Goal: Task Accomplishment & Management: Use online tool/utility

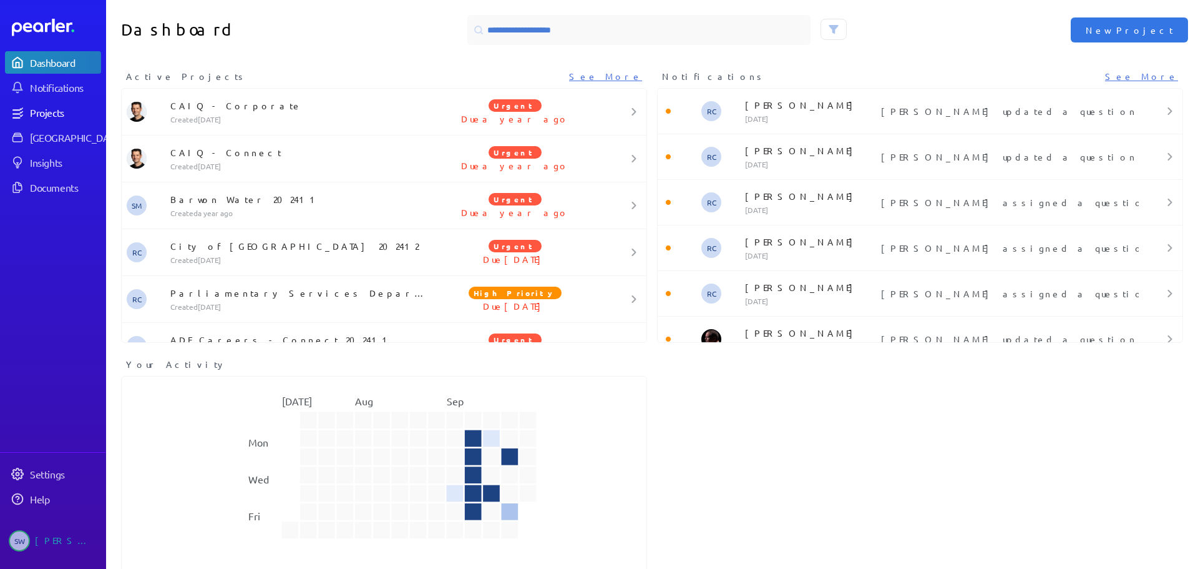
click at [46, 110] on div "Projects" at bounding box center [65, 112] width 70 height 12
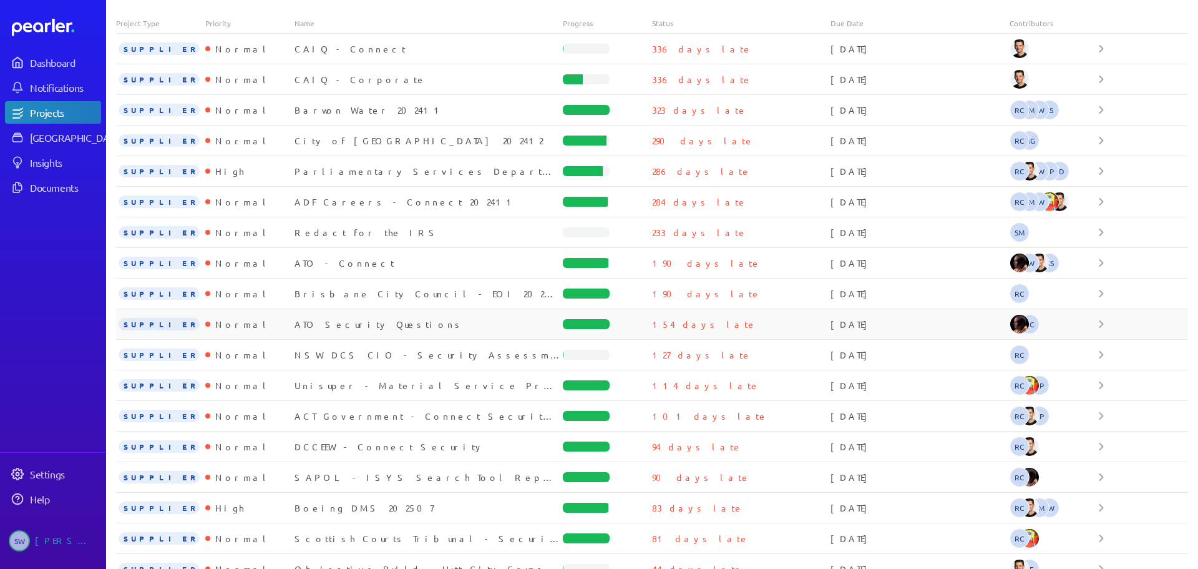
scroll to position [195, 0]
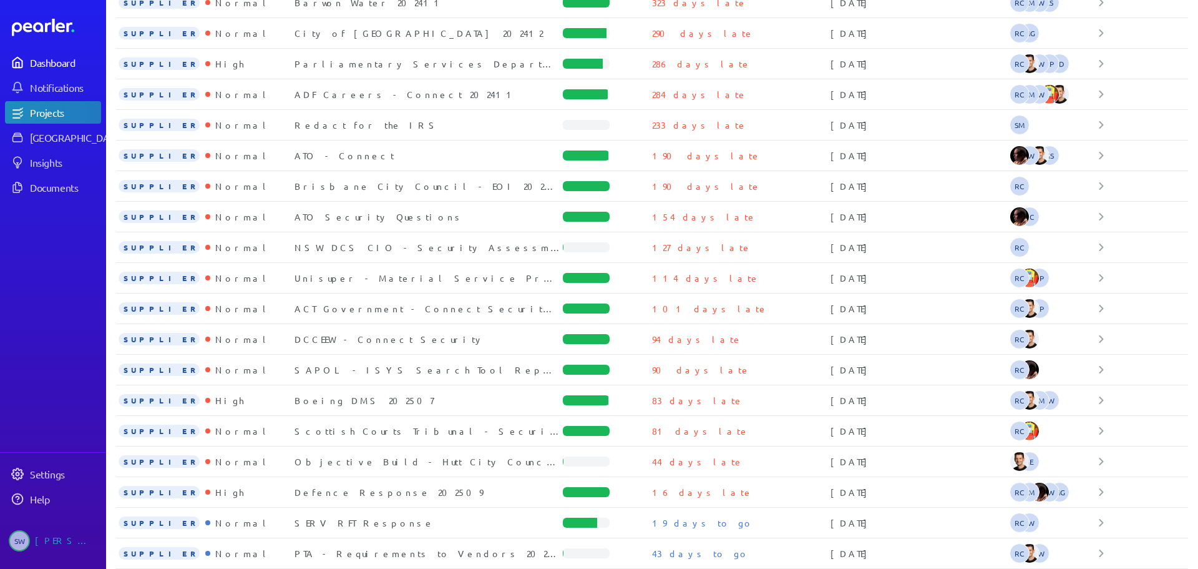
click at [57, 67] on div "Dashboard" at bounding box center [65, 62] width 70 height 12
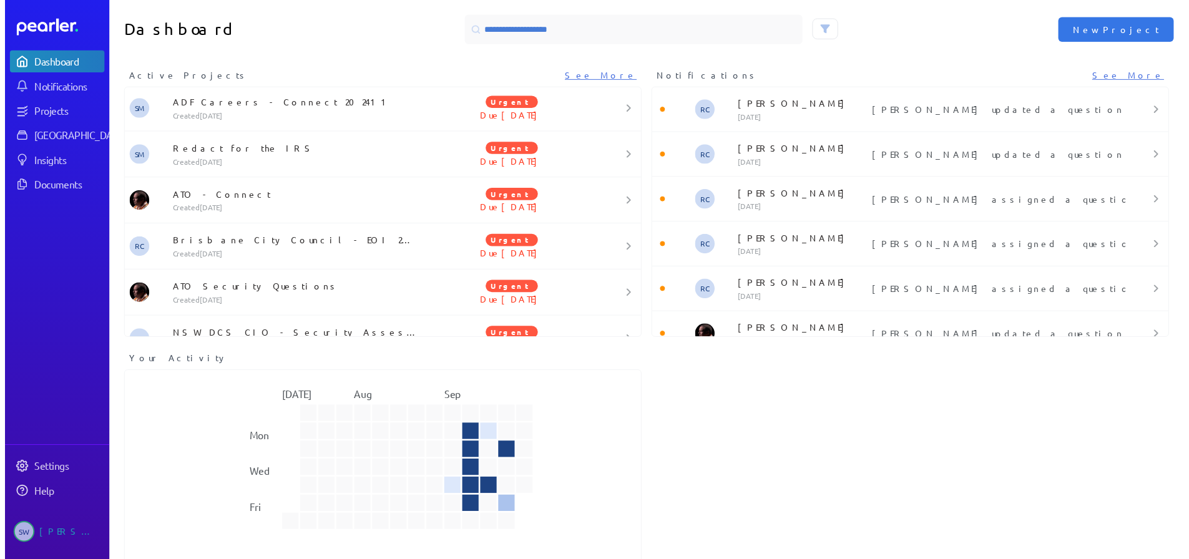
scroll to position [727, 0]
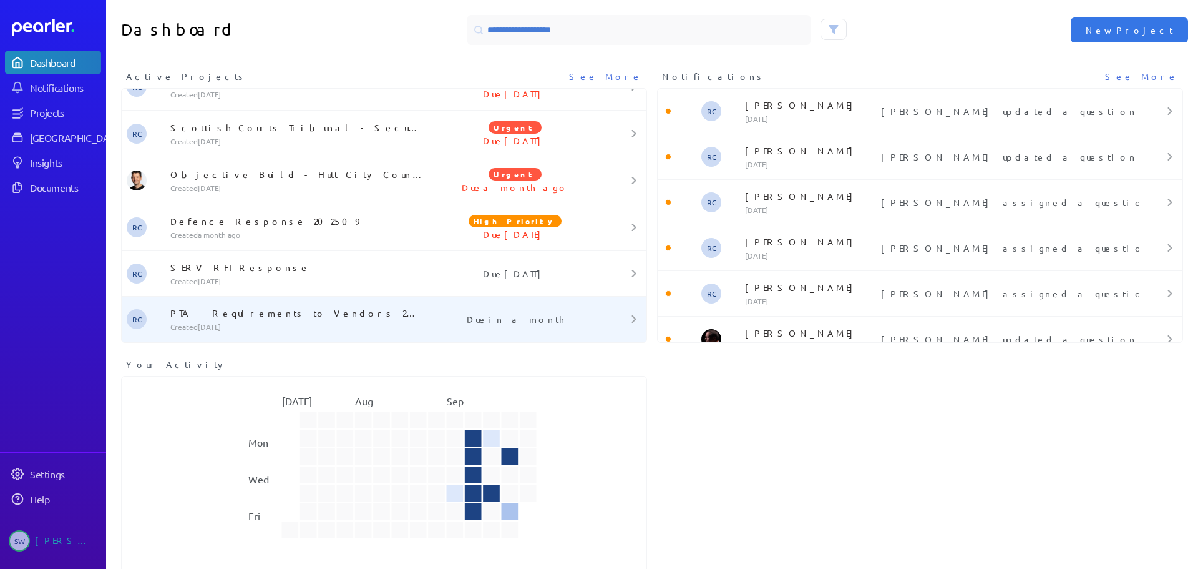
click at [230, 313] on p "PTA - Requirements to Vendors 202509 - PoC" at bounding box center [299, 312] width 258 height 12
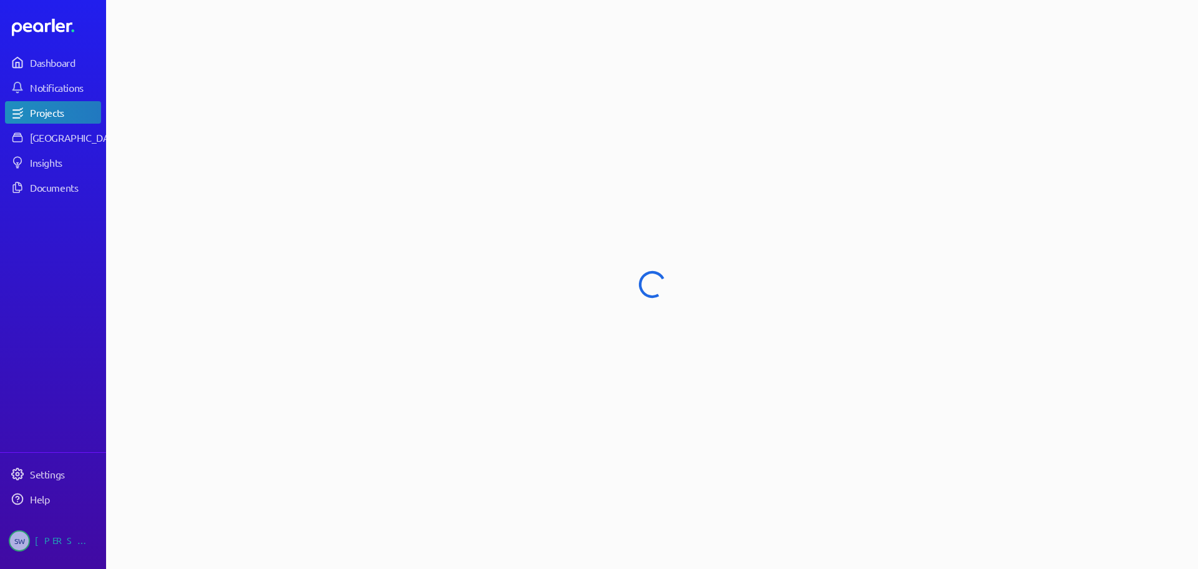
select select "******"
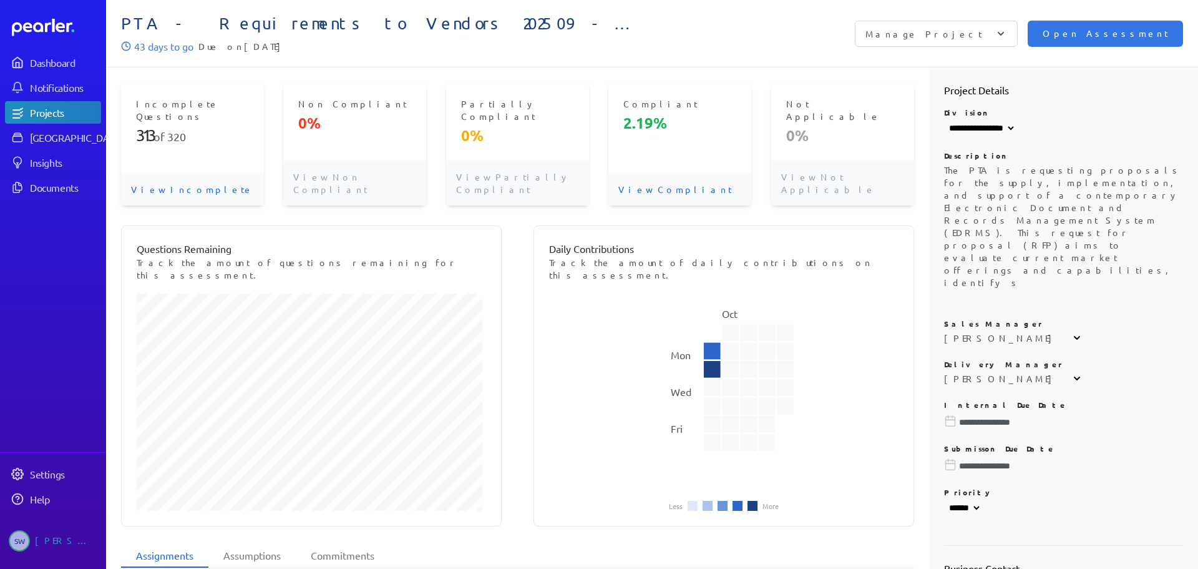
click at [155, 173] on p "View Incomplete" at bounding box center [192, 189] width 143 height 32
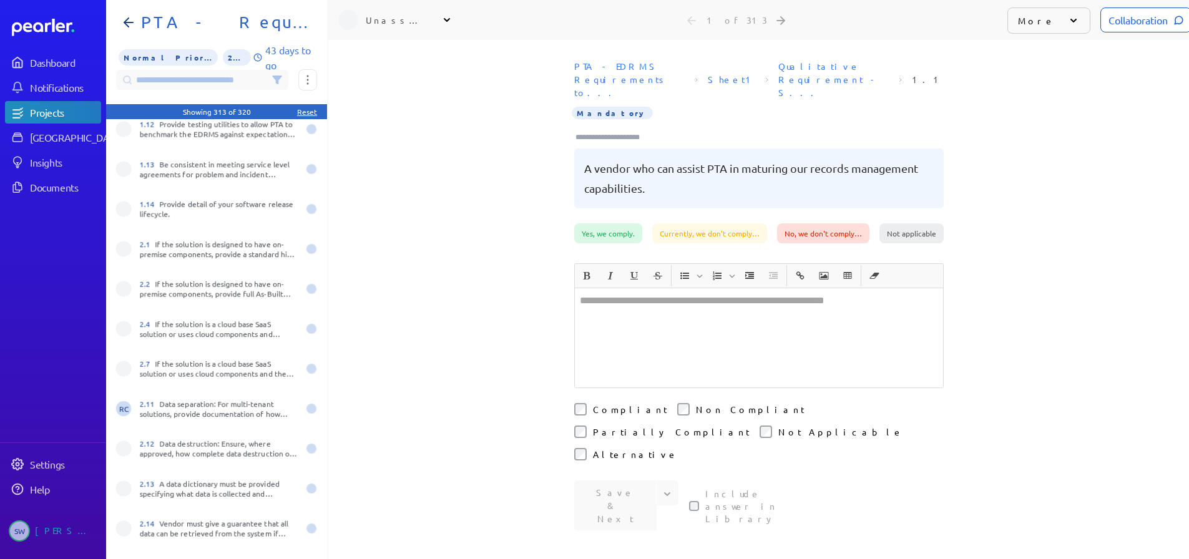
scroll to position [437, 0]
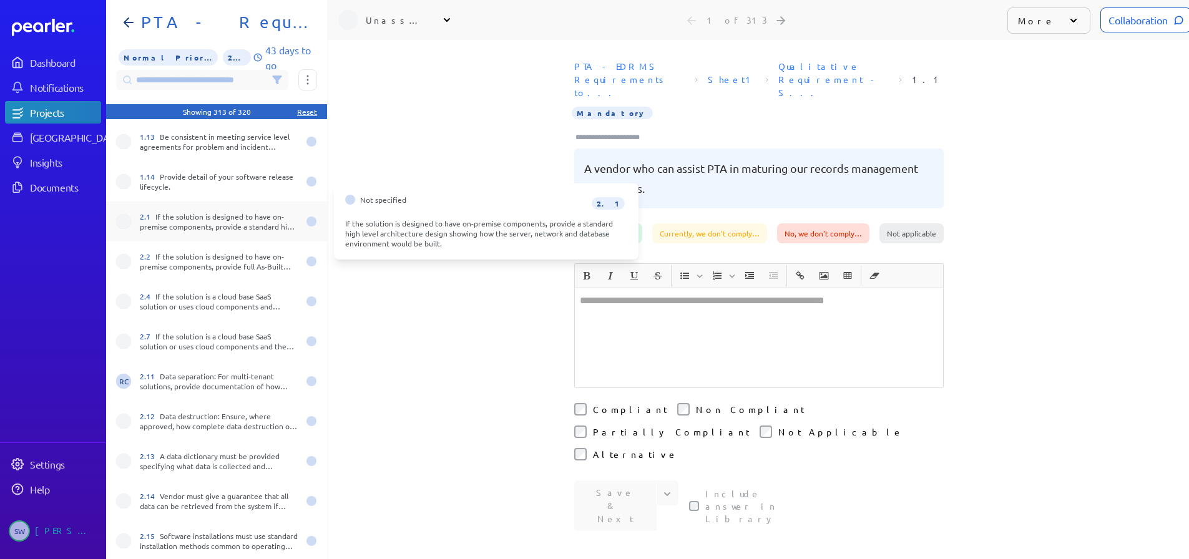
click at [213, 218] on div "2.1 If the solution is designed to have on-premise components, provide a standa…" at bounding box center [219, 222] width 159 height 20
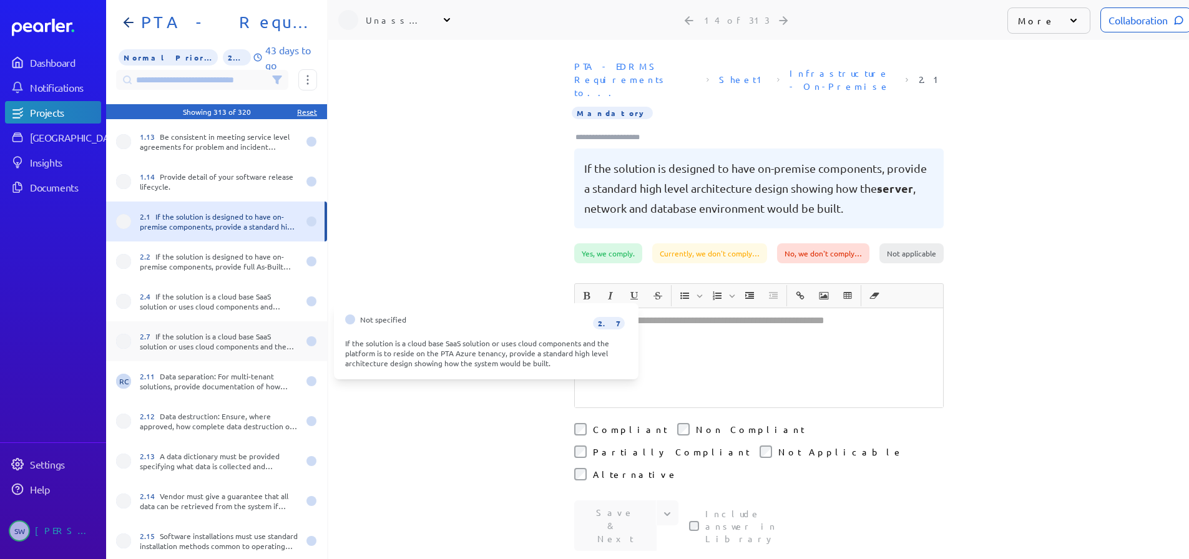
click at [202, 337] on div "2.7 If the solution is a cloud base SaaS solution or uses cloud components and …" at bounding box center [219, 341] width 159 height 20
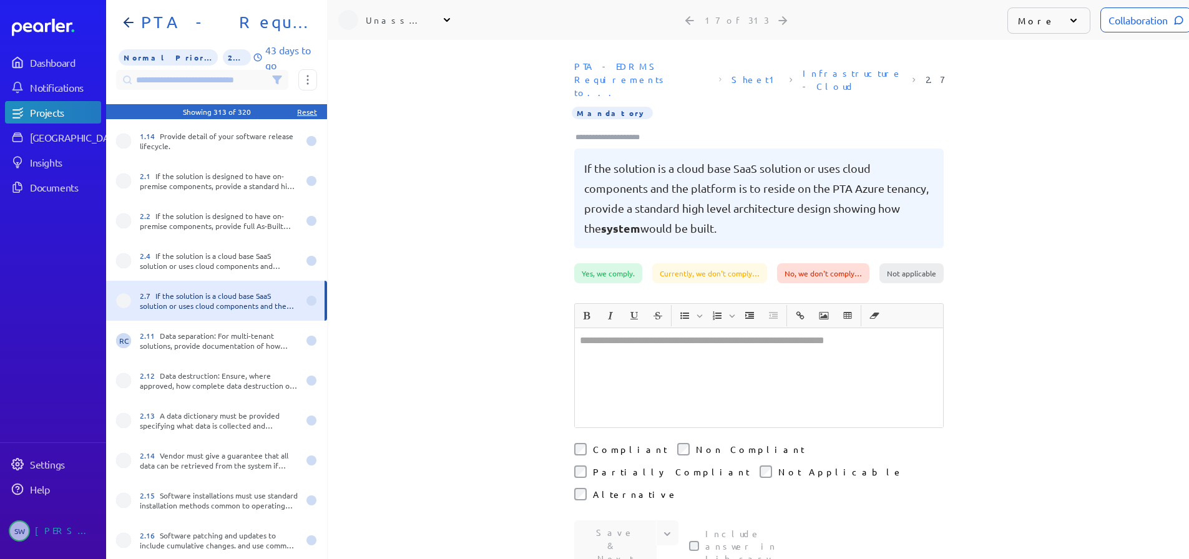
scroll to position [499, 0]
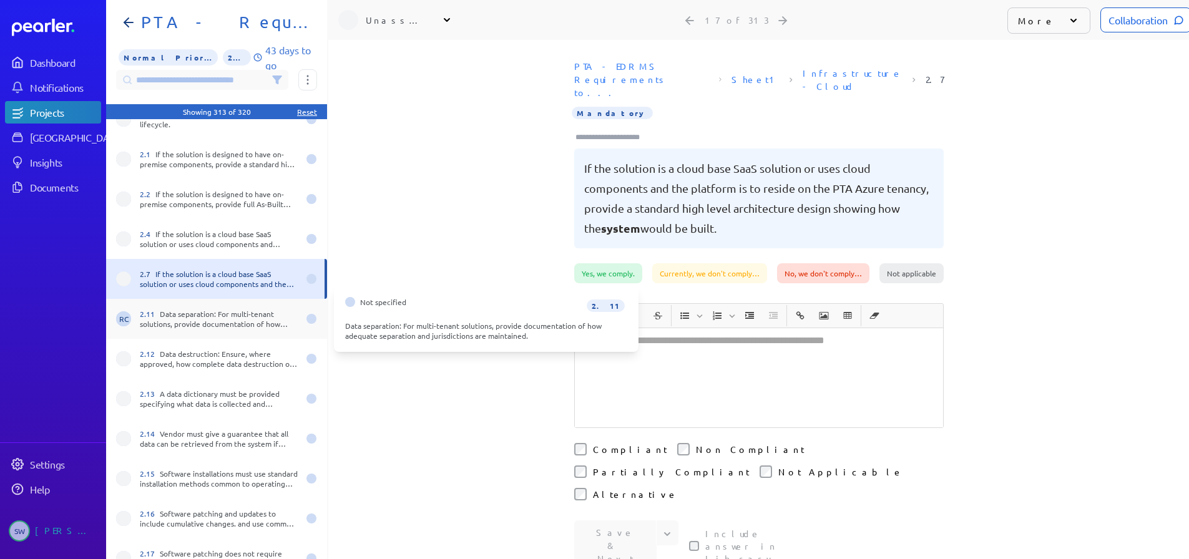
click at [197, 325] on div "2.11 Data separation: For multi-tenant solutions, provide documentation of how …" at bounding box center [219, 319] width 159 height 20
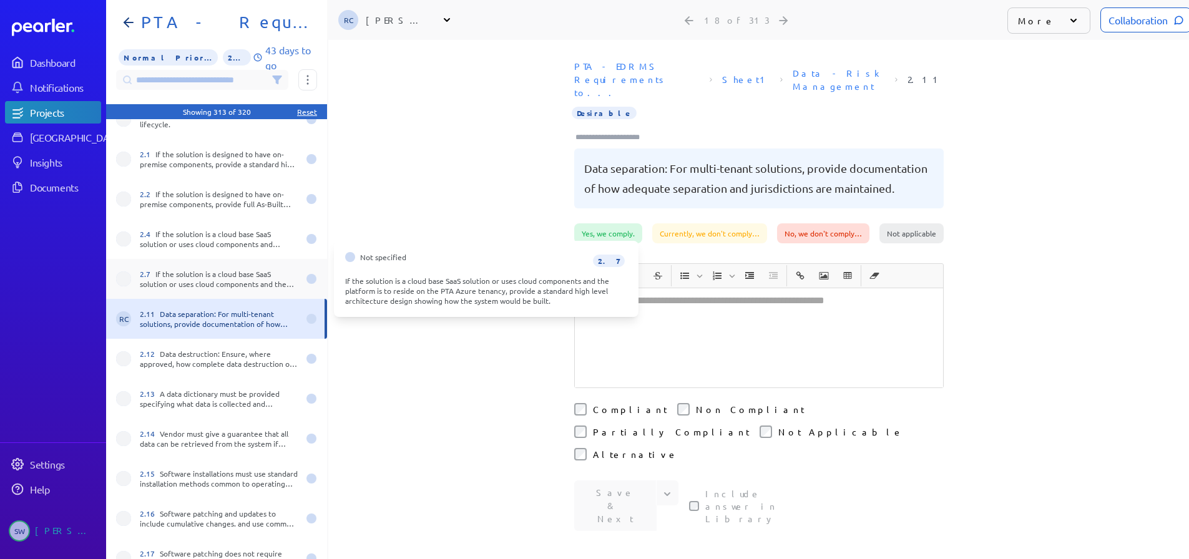
click at [197, 283] on div "2.7 If the solution is a cloud base SaaS solution or uses cloud components and …" at bounding box center [219, 279] width 159 height 20
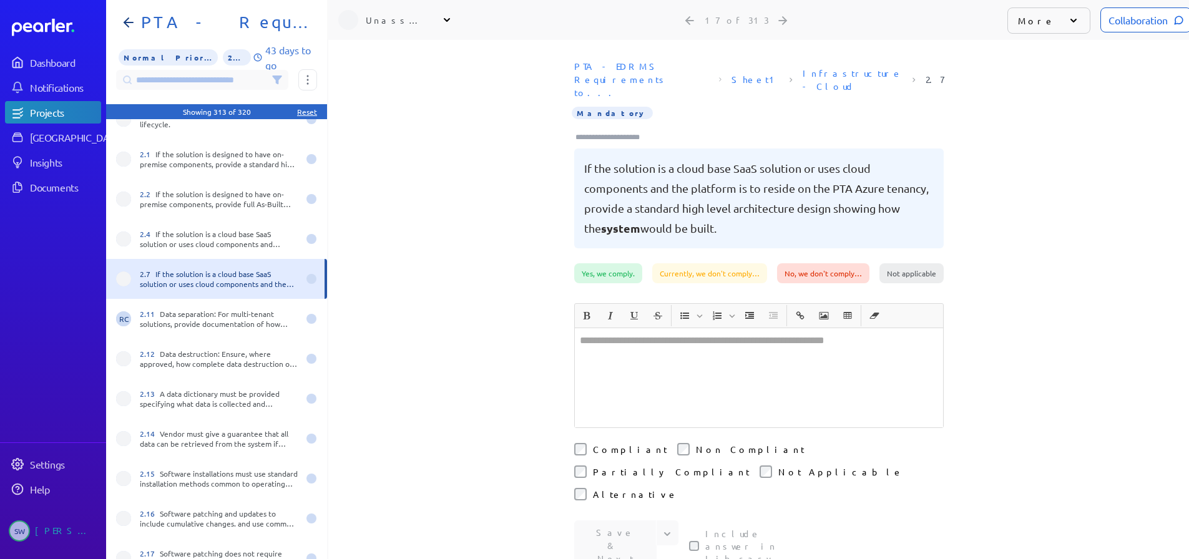
click at [602, 330] on div at bounding box center [759, 377] width 368 height 99
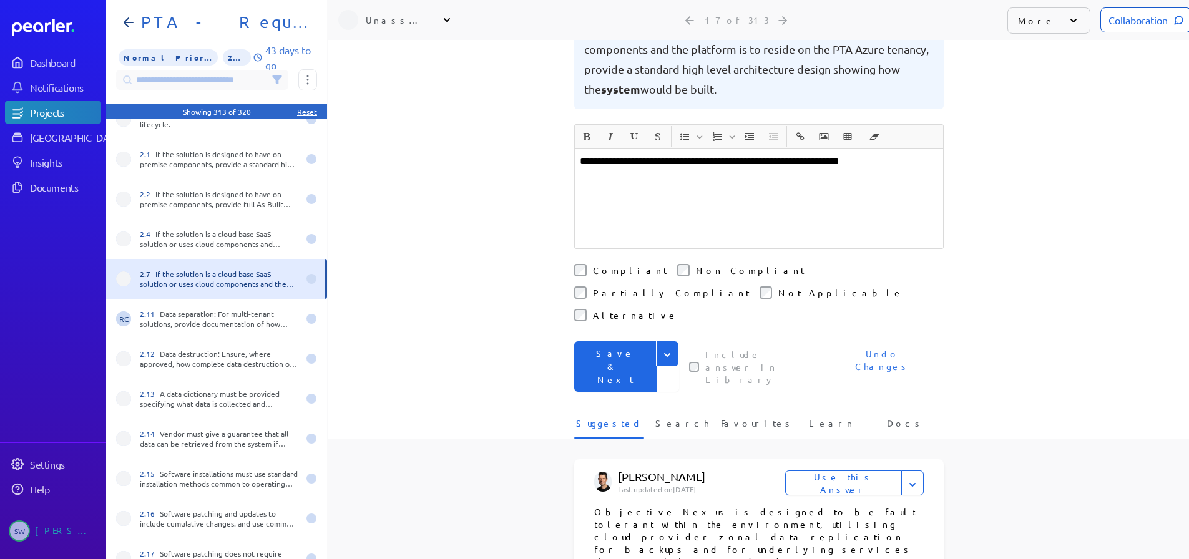
scroll to position [93, 0]
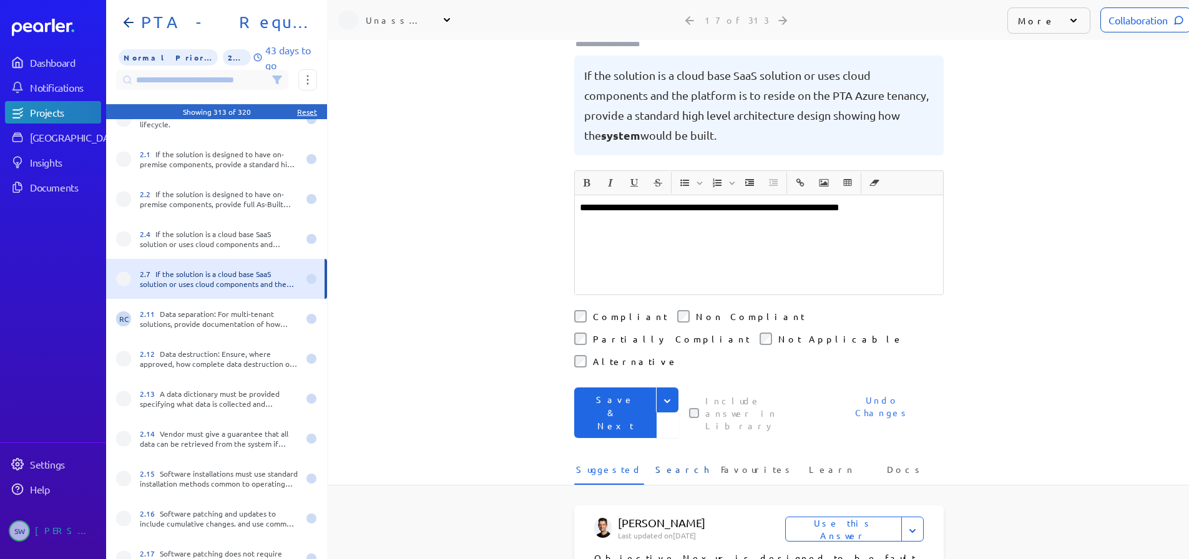
click at [671, 463] on span "Search" at bounding box center [682, 473] width 54 height 21
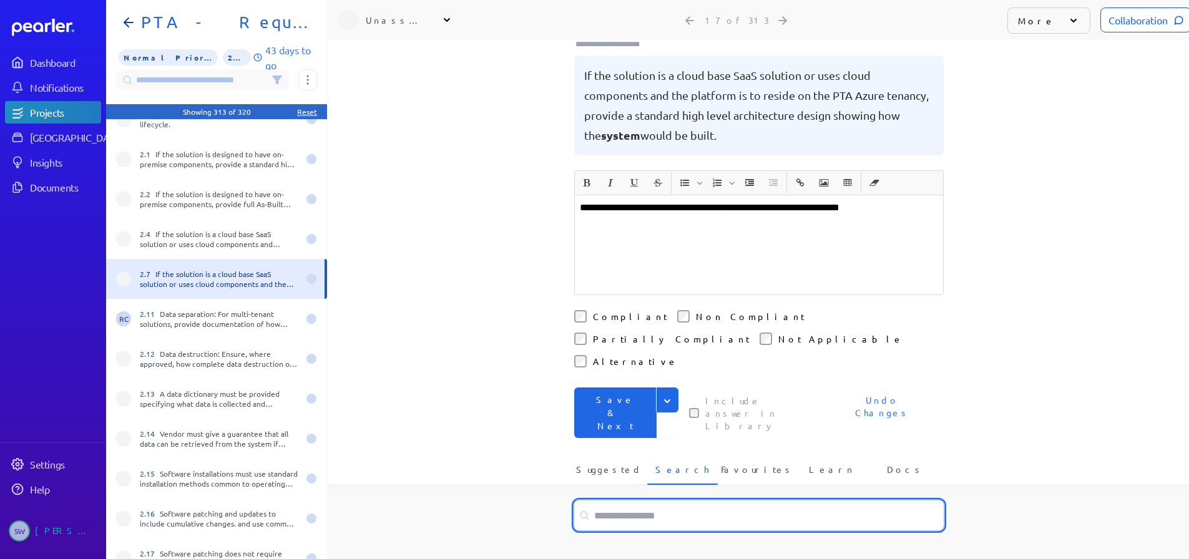
click at [617, 501] on input at bounding box center [758, 516] width 369 height 30
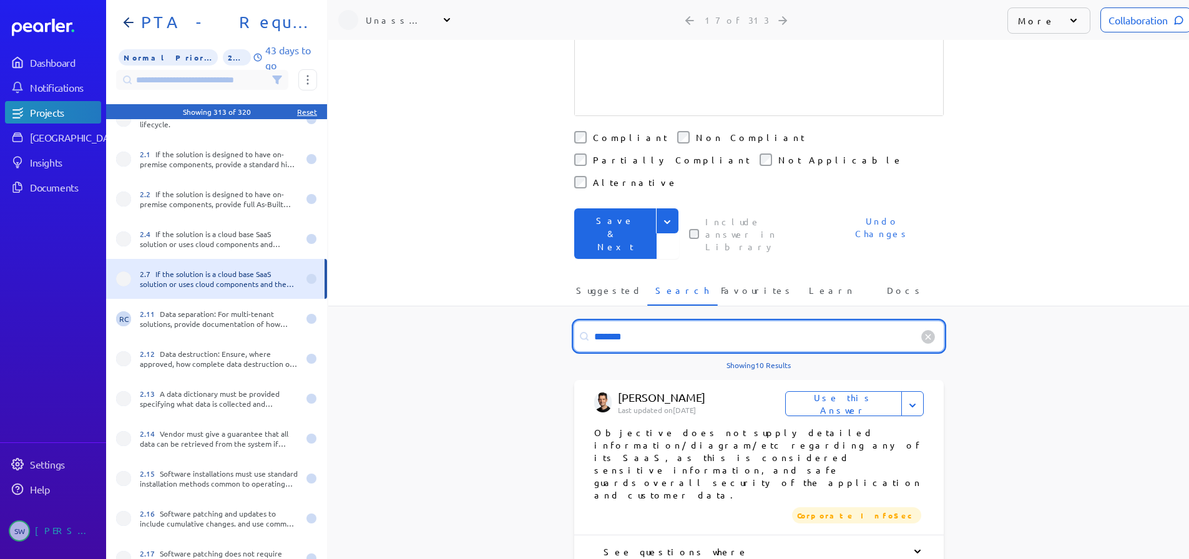
scroll to position [280, 0]
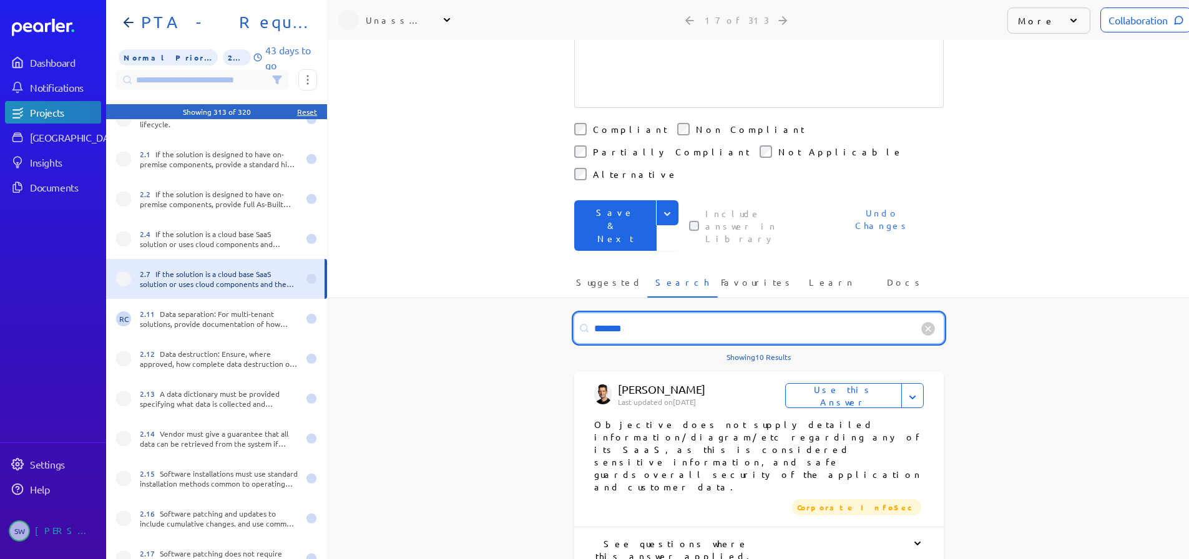
type input "*******"
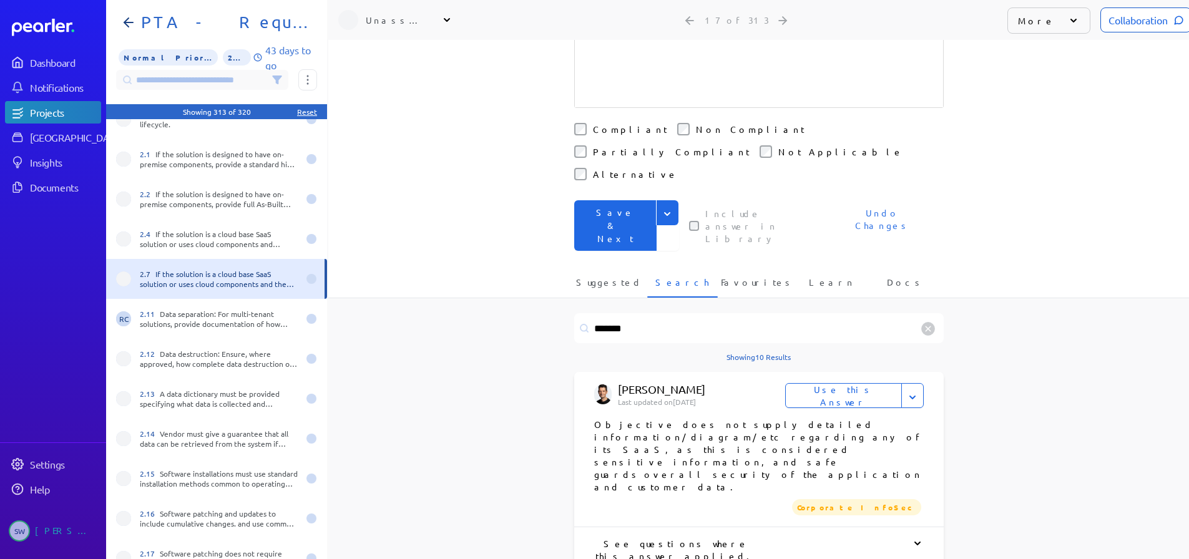
click at [827, 383] on button "Use this Answer" at bounding box center [843, 395] width 117 height 25
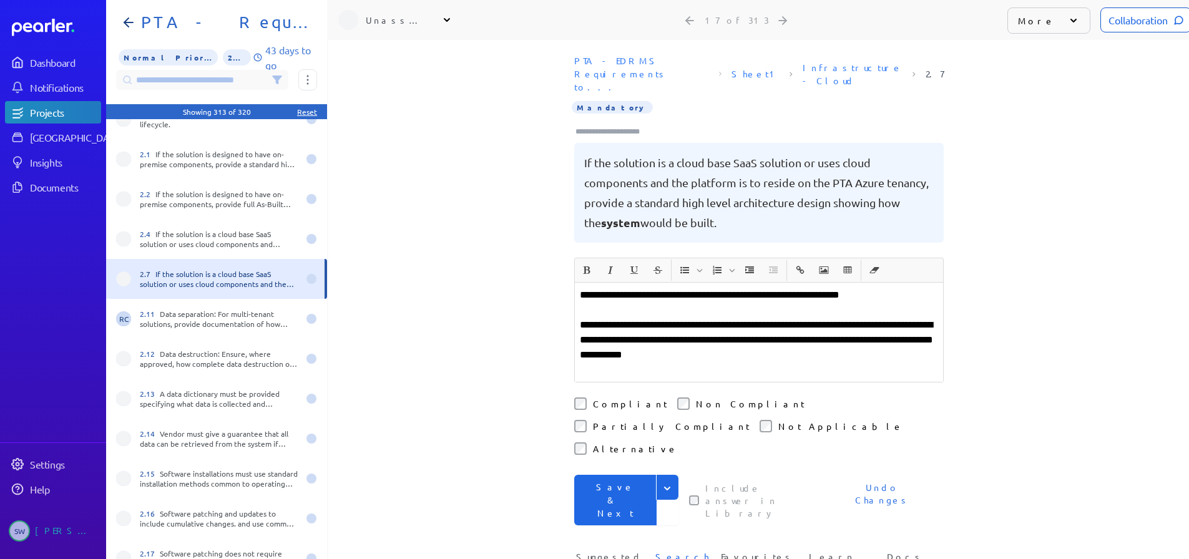
scroll to position [0, 0]
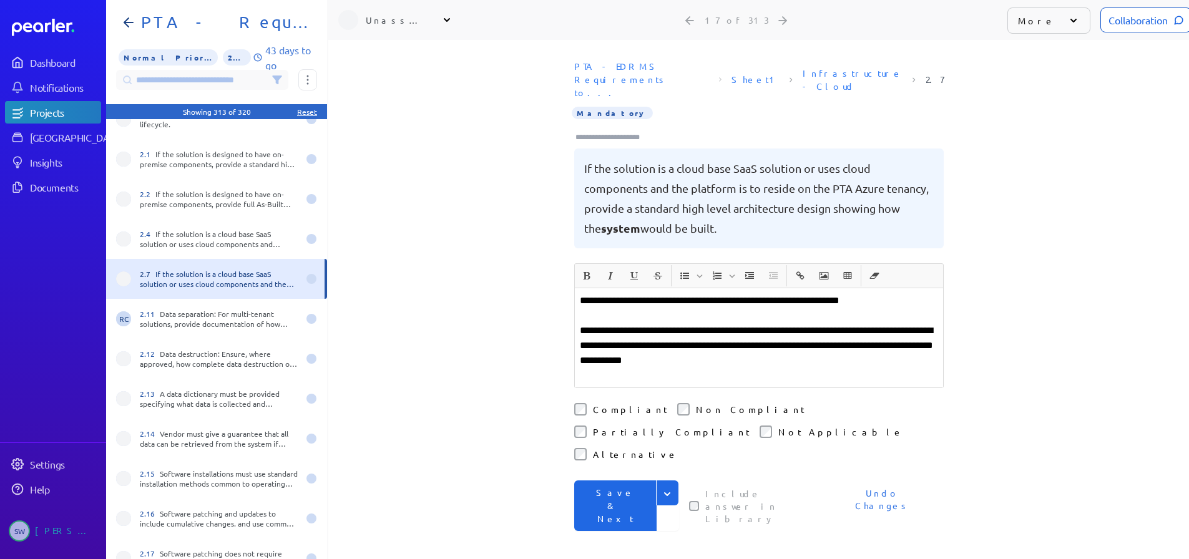
click at [667, 488] on icon "Expand" at bounding box center [667, 494] width 12 height 12
click at [667, 486] on icon "Expand" at bounding box center [667, 492] width 12 height 12
click at [668, 488] on icon "Expand" at bounding box center [667, 494] width 12 height 12
click at [592, 507] on button "Save" at bounding box center [626, 519] width 105 height 25
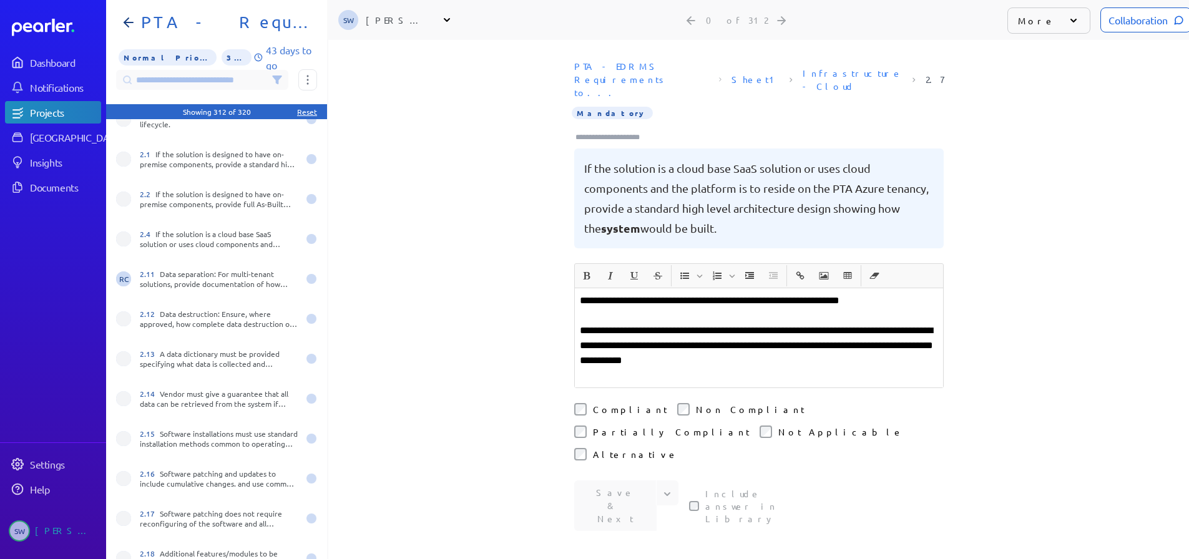
click at [632, 99] on div "PTA - EDRMS Requirements to... Sheet1 Infrastructure - Cloud 2.7 Mandatory" at bounding box center [758, 99] width 369 height 89
click at [624, 131] on input "Type here to add tags" at bounding box center [612, 137] width 77 height 12
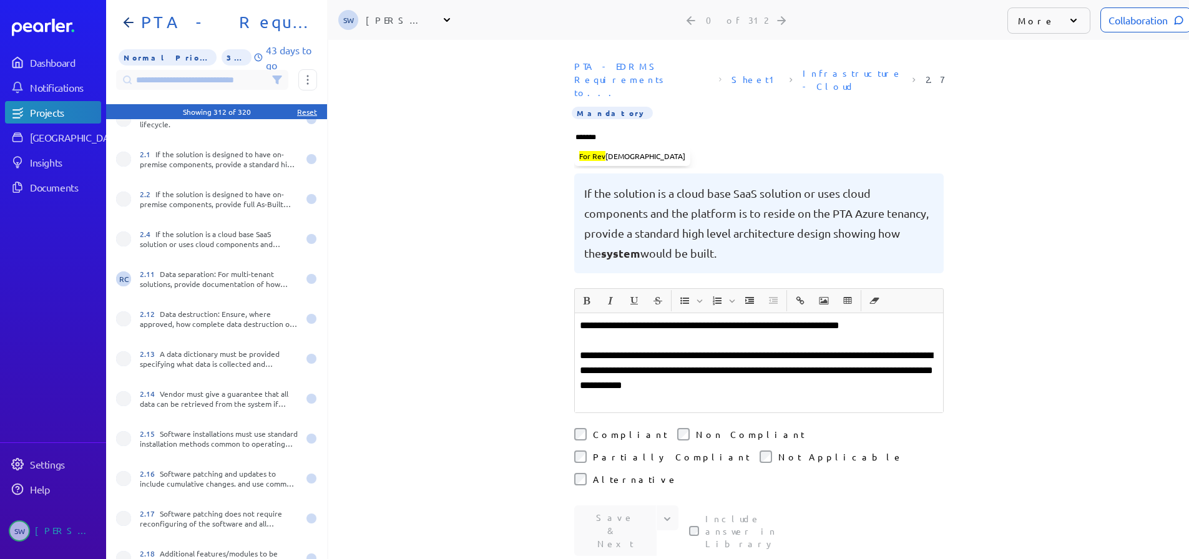
type input "********"
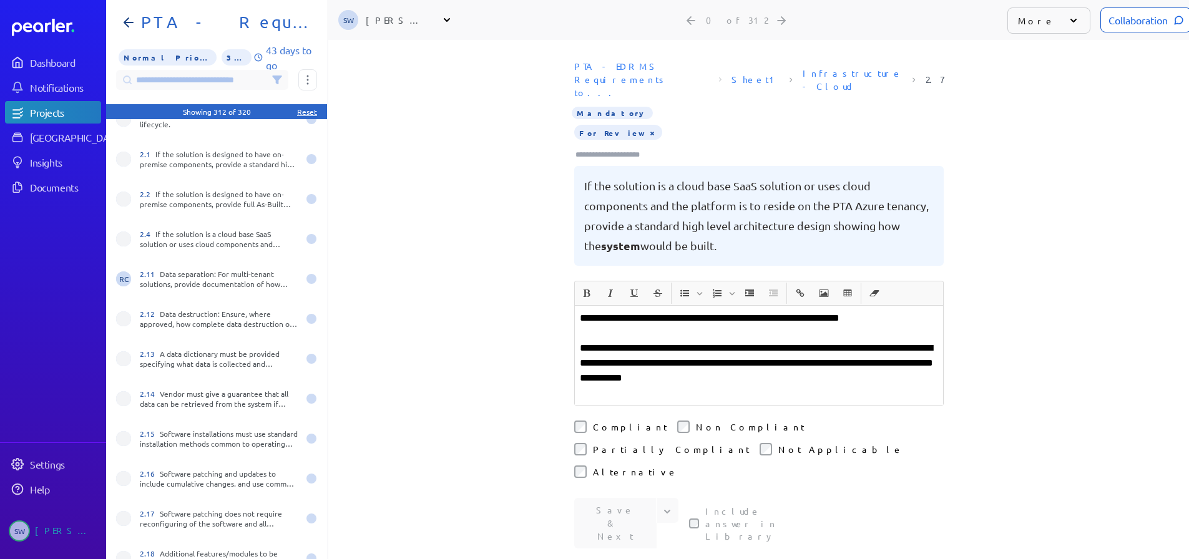
click at [446, 14] on icon at bounding box center [447, 20] width 12 height 12
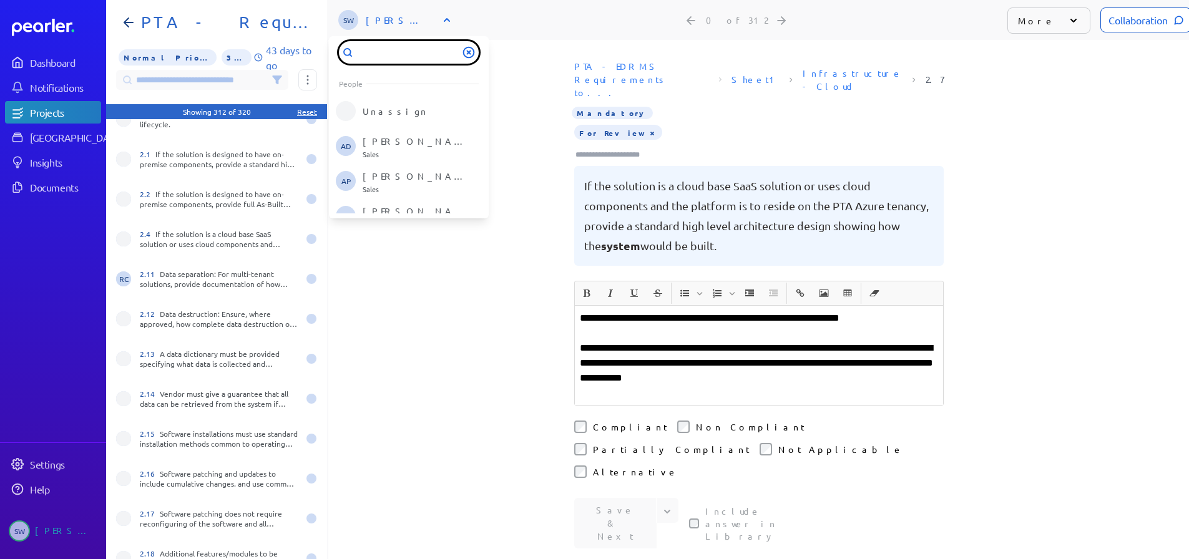
click at [409, 47] on input "text" at bounding box center [409, 52] width 140 height 22
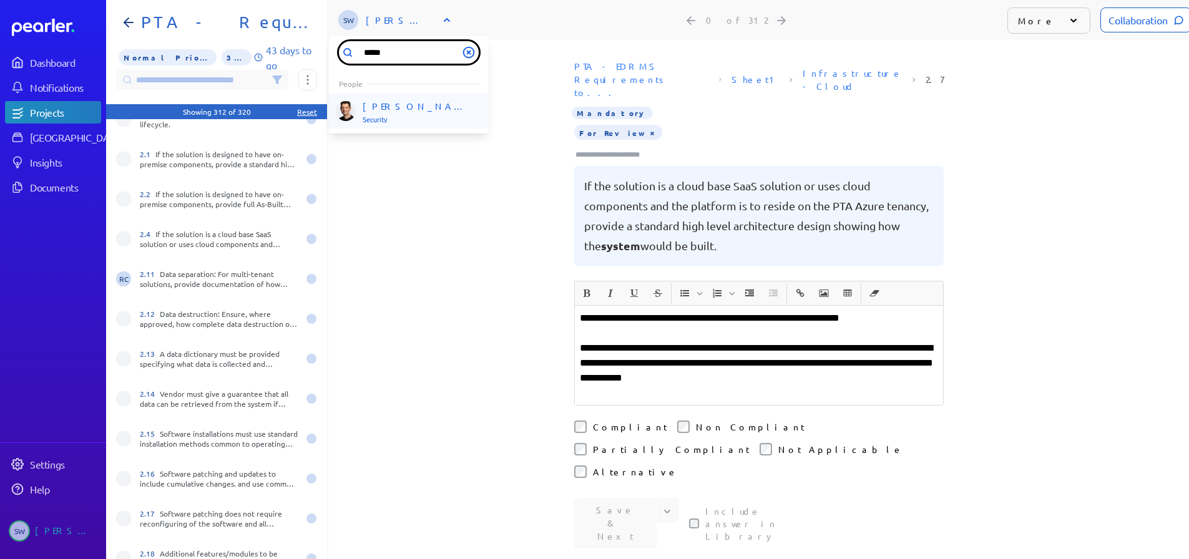
type input "*****"
click at [384, 101] on p "[PERSON_NAME]" at bounding box center [415, 107] width 104 height 12
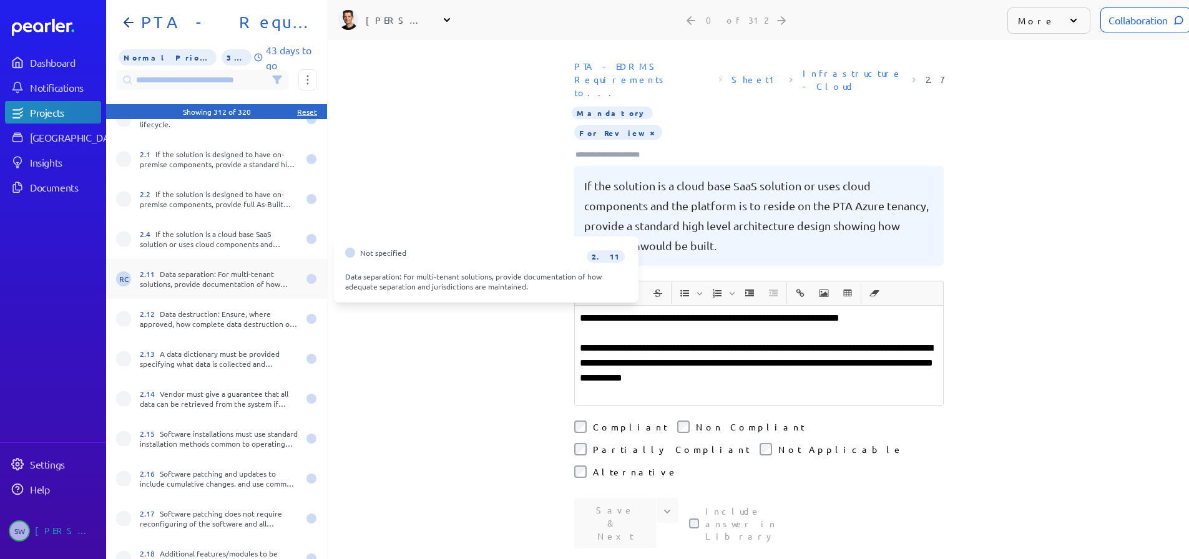
click at [204, 270] on div "2.11 Data separation: For multi-tenant solutions, provide documentation of how …" at bounding box center [219, 279] width 159 height 20
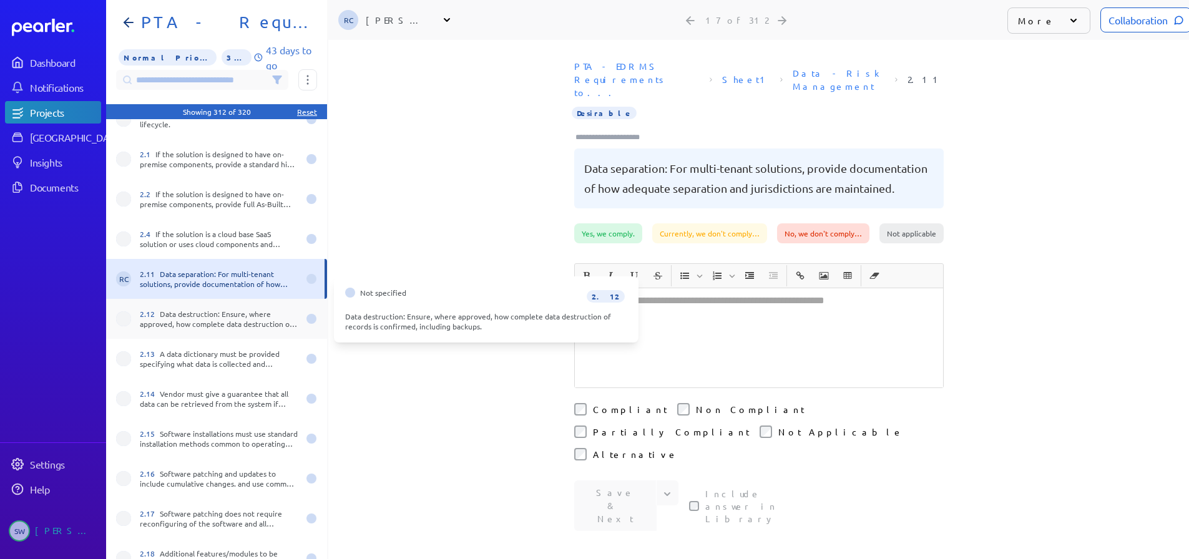
click at [191, 309] on div "2.12 Data destruction: Ensure, where approved, how complete data destruction of…" at bounding box center [219, 319] width 159 height 20
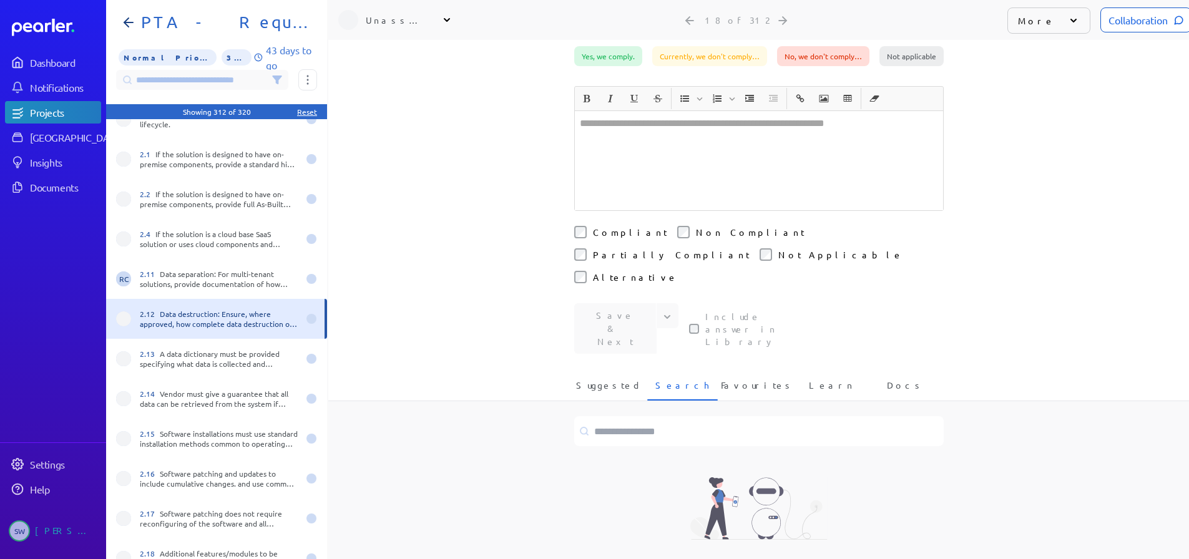
scroll to position [187, 0]
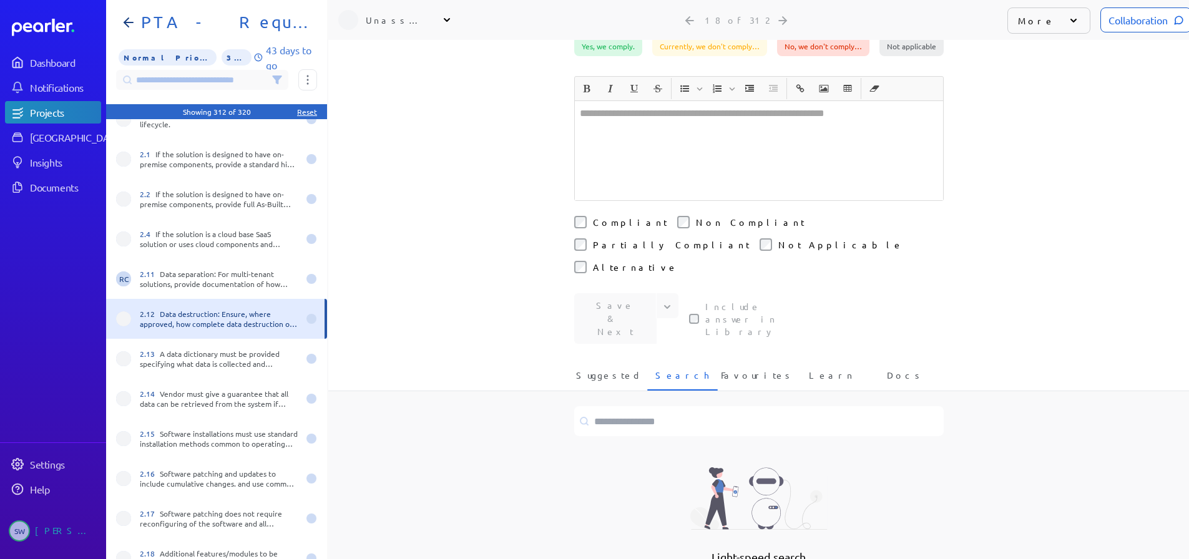
click at [600, 283] on div "**********" at bounding box center [758, 112] width 861 height 519
click at [598, 369] on span "Suggested" at bounding box center [609, 379] width 66 height 21
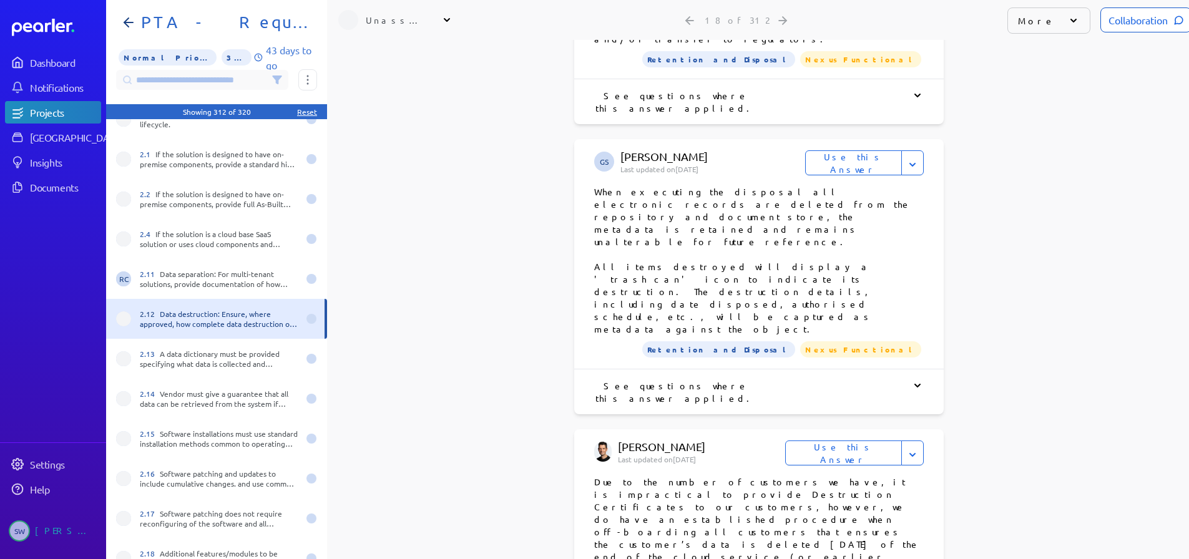
scroll to position [749, 0]
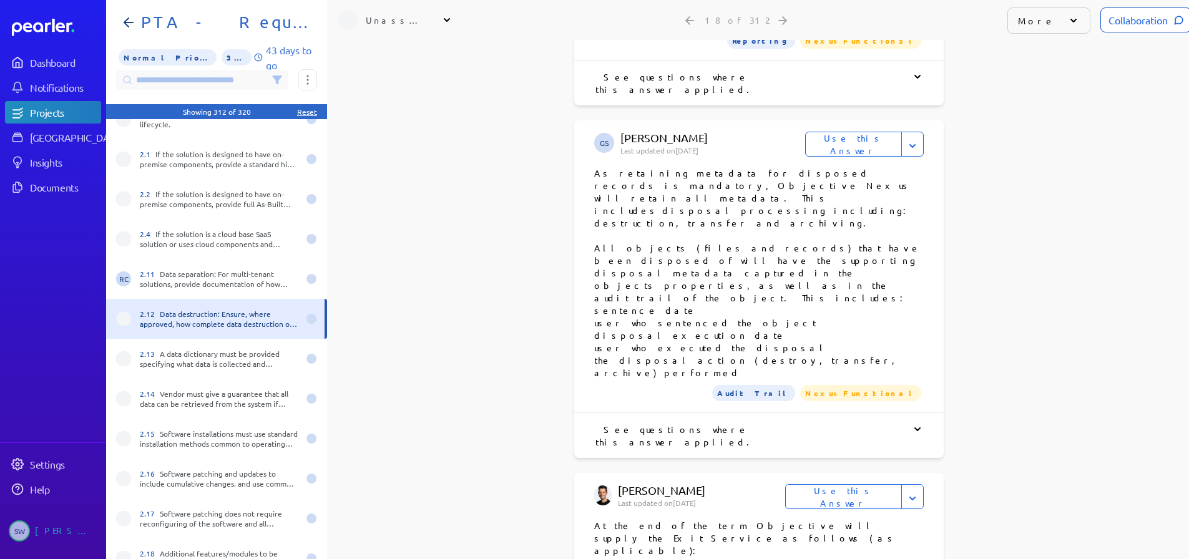
scroll to position [1560, 0]
